Goal: Information Seeking & Learning: Learn about a topic

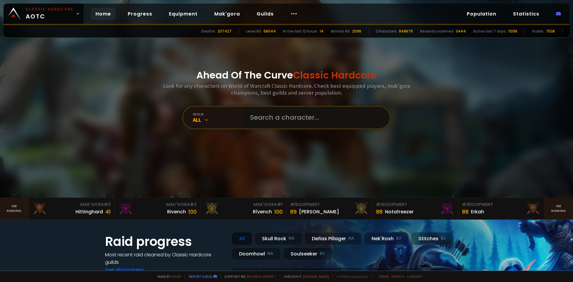
click at [272, 121] on input "text" at bounding box center [315, 117] width 136 height 21
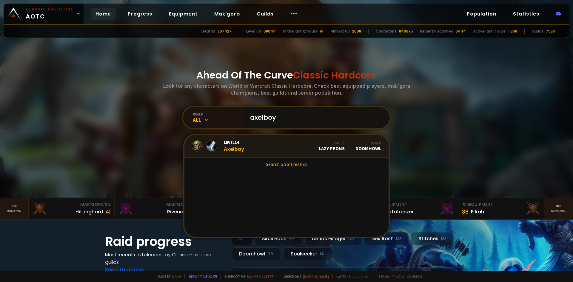
type input "axelboy"
click at [283, 148] on link "Level 14 Axelboy Guild Lazy Peons Realm Doomhowl" at bounding box center [286, 146] width 204 height 23
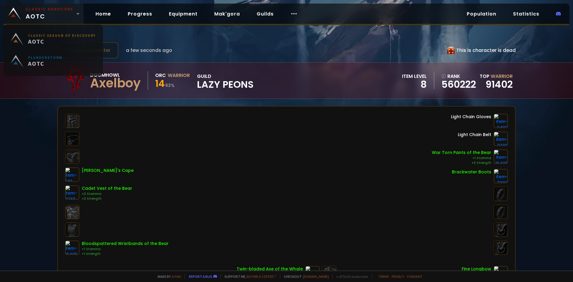
click at [78, 20] on link "Classic Hardcore AOTC" at bounding box center [44, 14] width 80 height 20
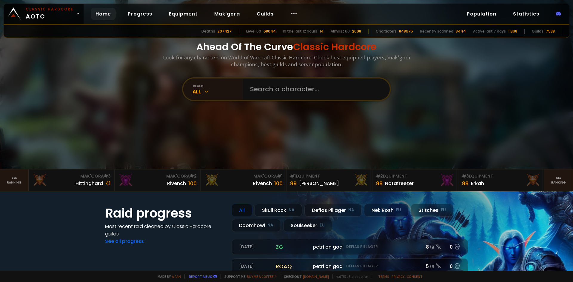
scroll to position [30, 0]
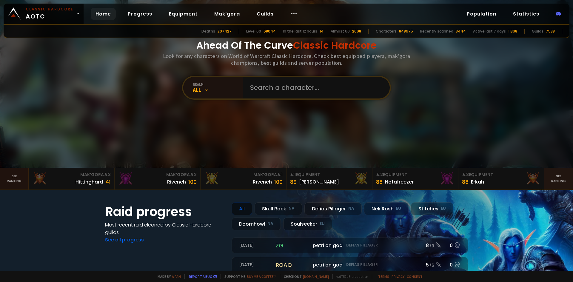
click at [10, 183] on link "See ranking" at bounding box center [14, 178] width 29 height 21
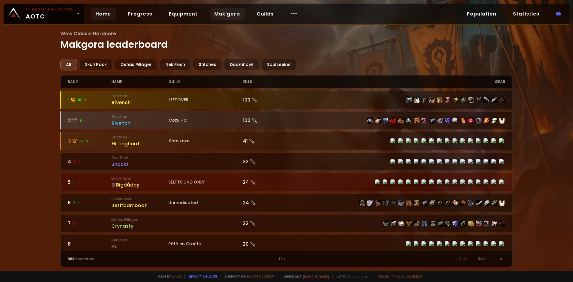
click at [107, 14] on link "Home" at bounding box center [103, 14] width 25 height 12
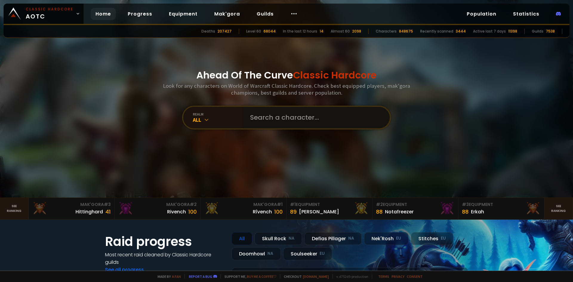
click at [281, 116] on input "text" at bounding box center [315, 117] width 136 height 21
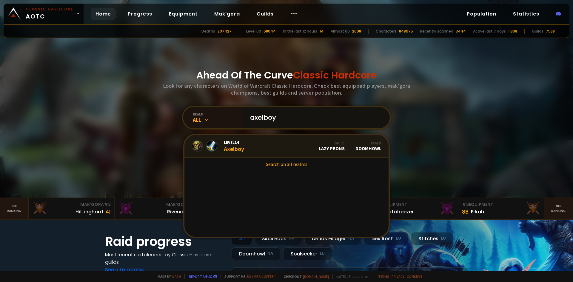
type input "axelboy"
click at [250, 143] on link "Level 14 Axelboy Guild Lazy Peons Realm Doomhowl" at bounding box center [286, 146] width 204 height 23
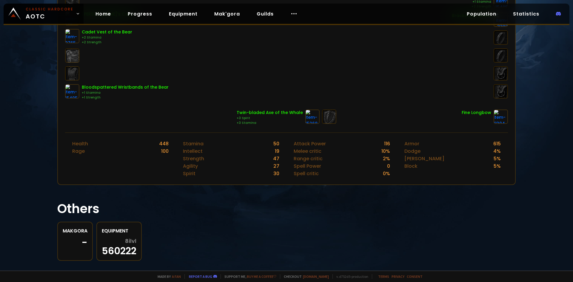
scroll to position [166, 0]
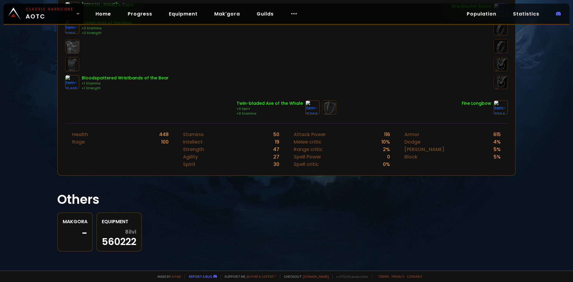
click at [79, 232] on div "-" at bounding box center [75, 233] width 25 height 9
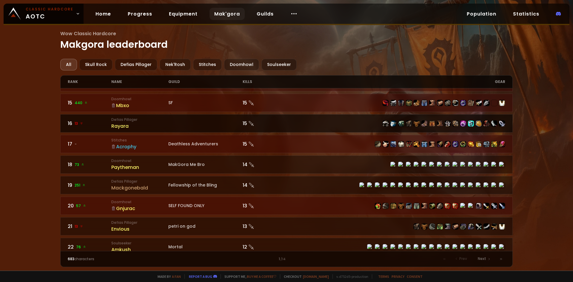
scroll to position [269, 0]
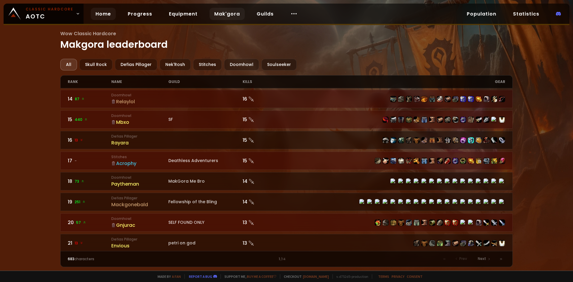
click at [110, 14] on link "Home" at bounding box center [103, 14] width 25 height 12
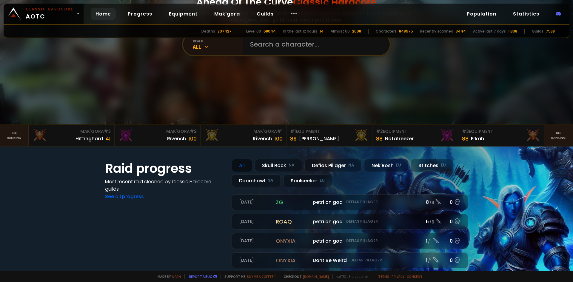
scroll to position [119, 0]
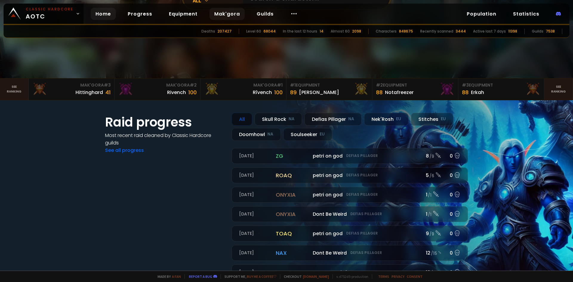
click at [217, 15] on link "Mak'gora" at bounding box center [227, 14] width 35 height 12
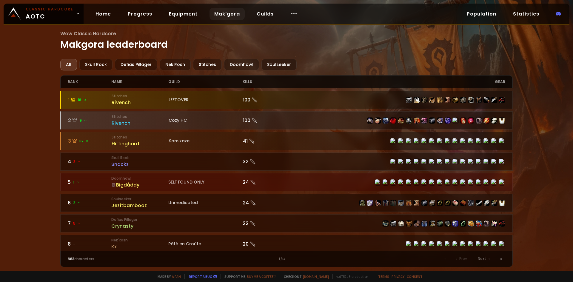
click at [34, 135] on div "Wow Classic Hardcore Makgora leaderboard All Skull Rock Defias Pillager Nek'Ros…" at bounding box center [286, 135] width 573 height 271
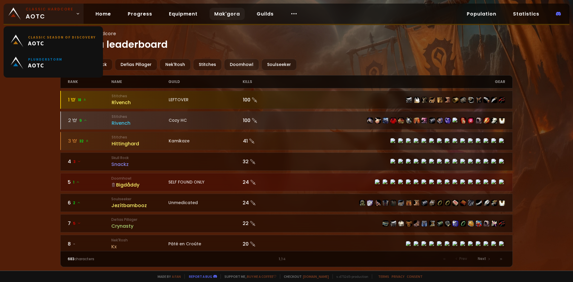
click at [44, 10] on small "Classic Hardcore" at bounding box center [50, 9] width 48 height 5
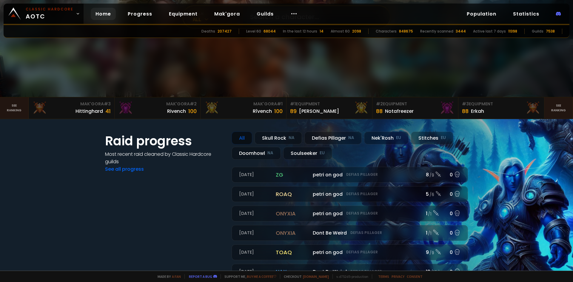
scroll to position [32, 0]
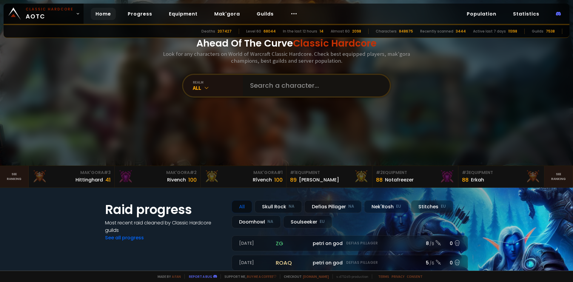
click at [287, 88] on input "text" at bounding box center [315, 85] width 136 height 21
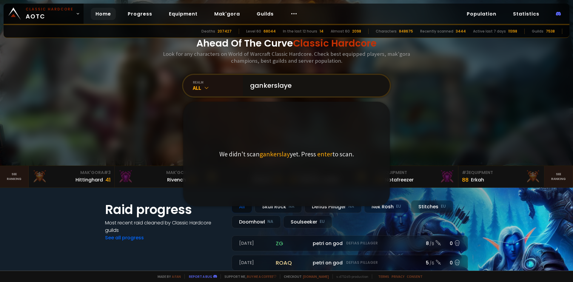
type input "gankerslayer"
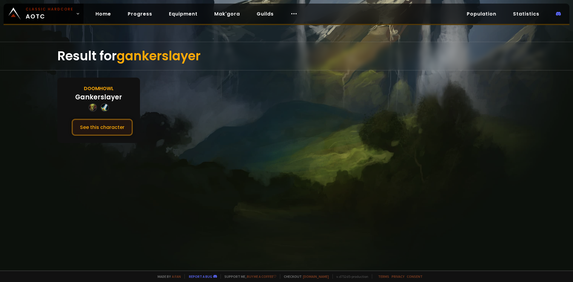
click at [112, 123] on button "See this character" at bounding box center [102, 127] width 61 height 17
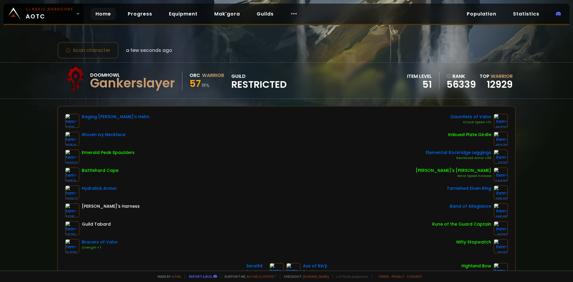
click at [96, 13] on link "Home" at bounding box center [103, 14] width 25 height 12
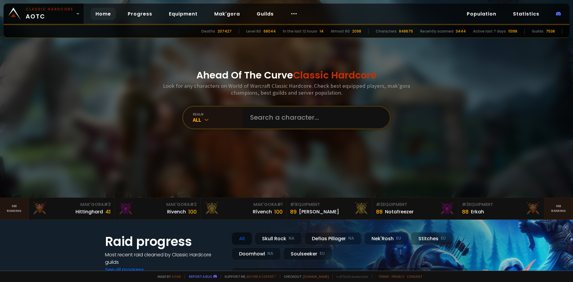
click at [98, 12] on link "Home" at bounding box center [103, 14] width 25 height 12
